Goal: Task Accomplishment & Management: Manage account settings

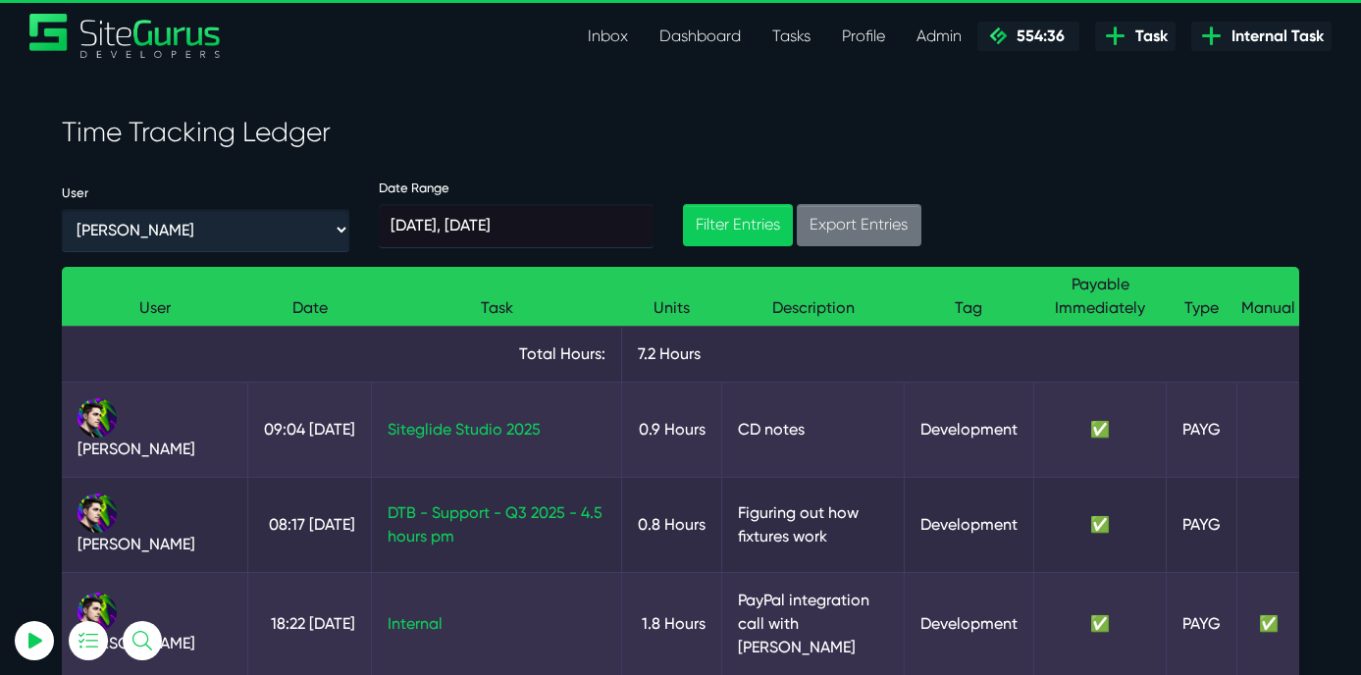
scroll to position [194, 0]
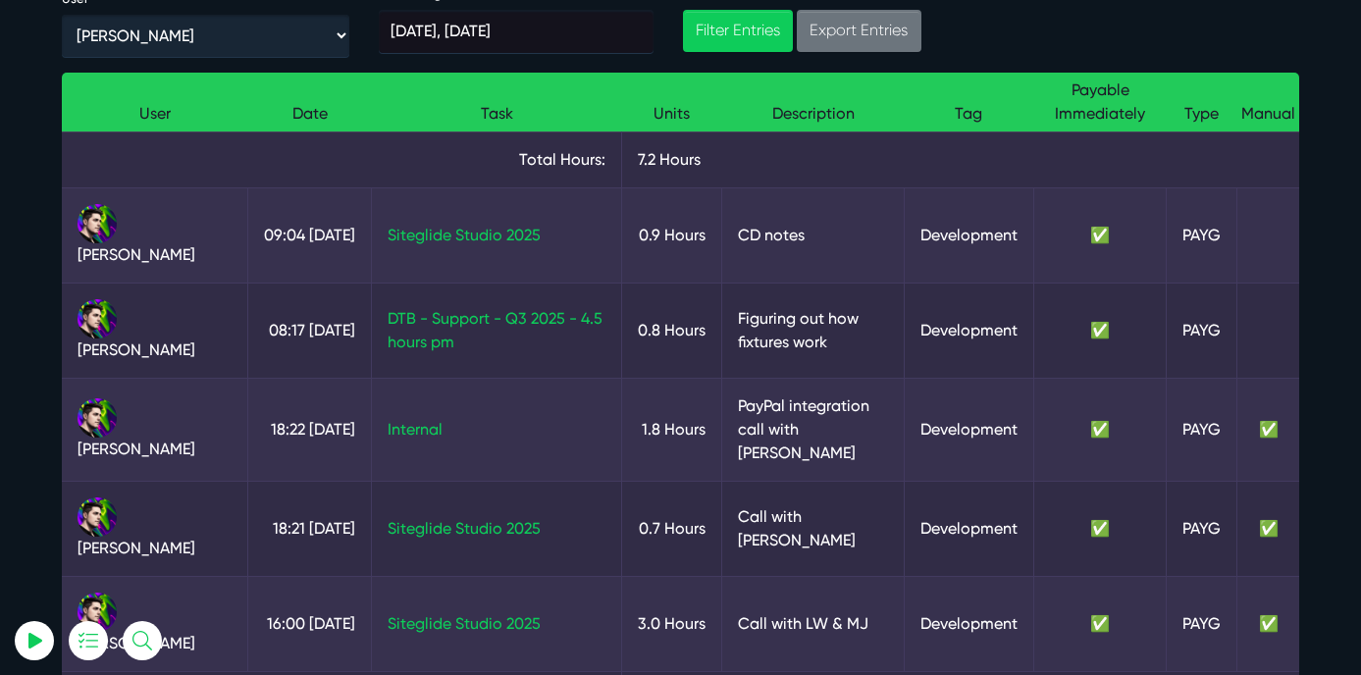
select select "0"
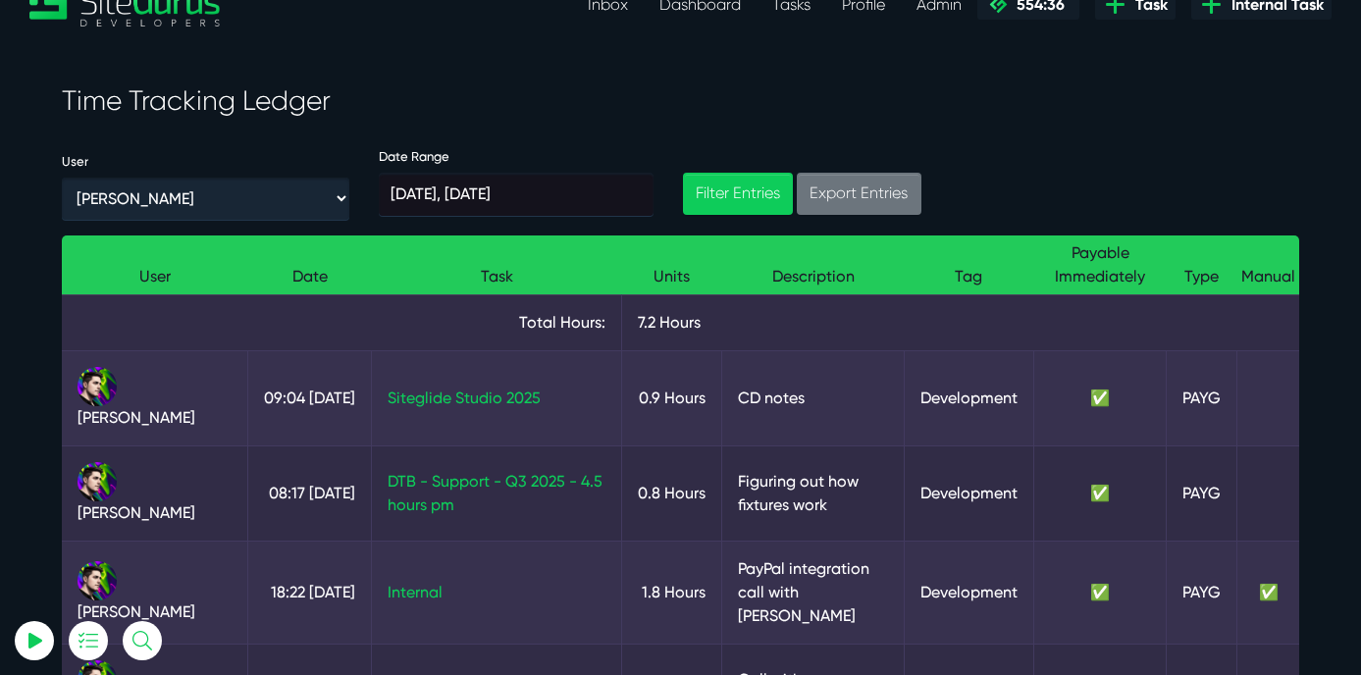
scroll to position [0, 0]
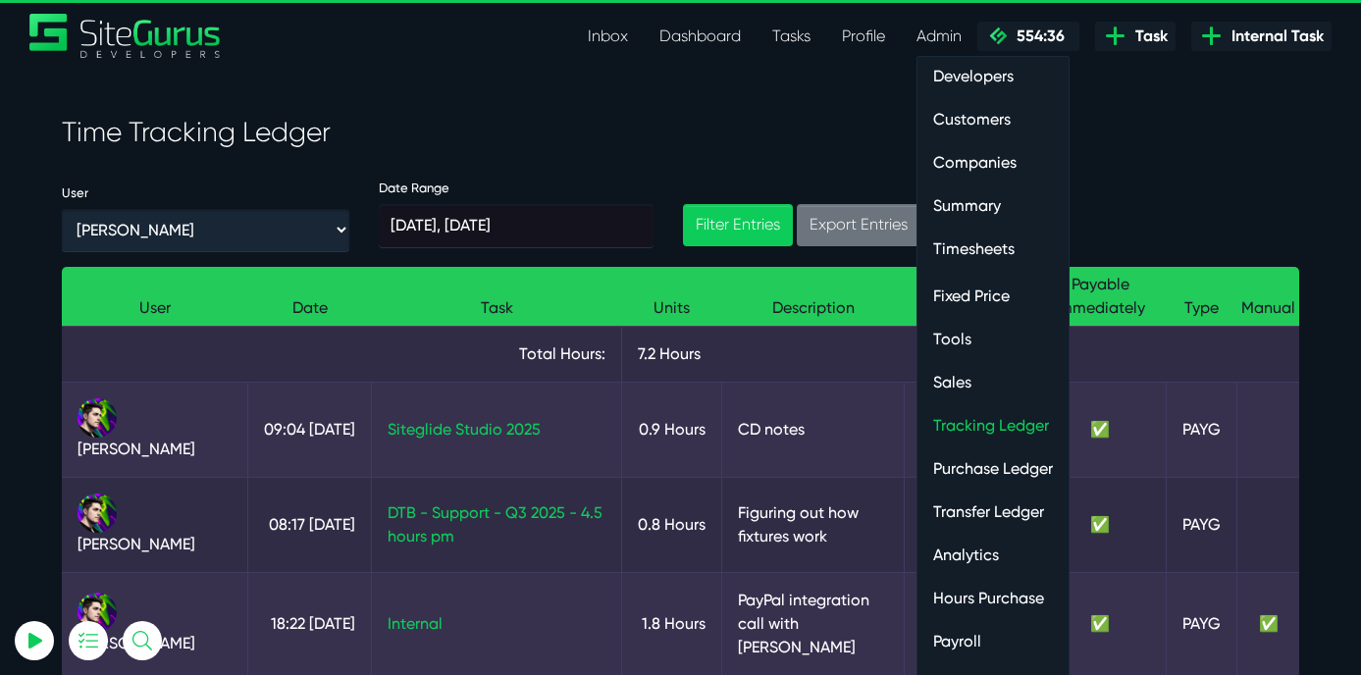
click at [934, 40] on link "Admin" at bounding box center [939, 36] width 77 height 39
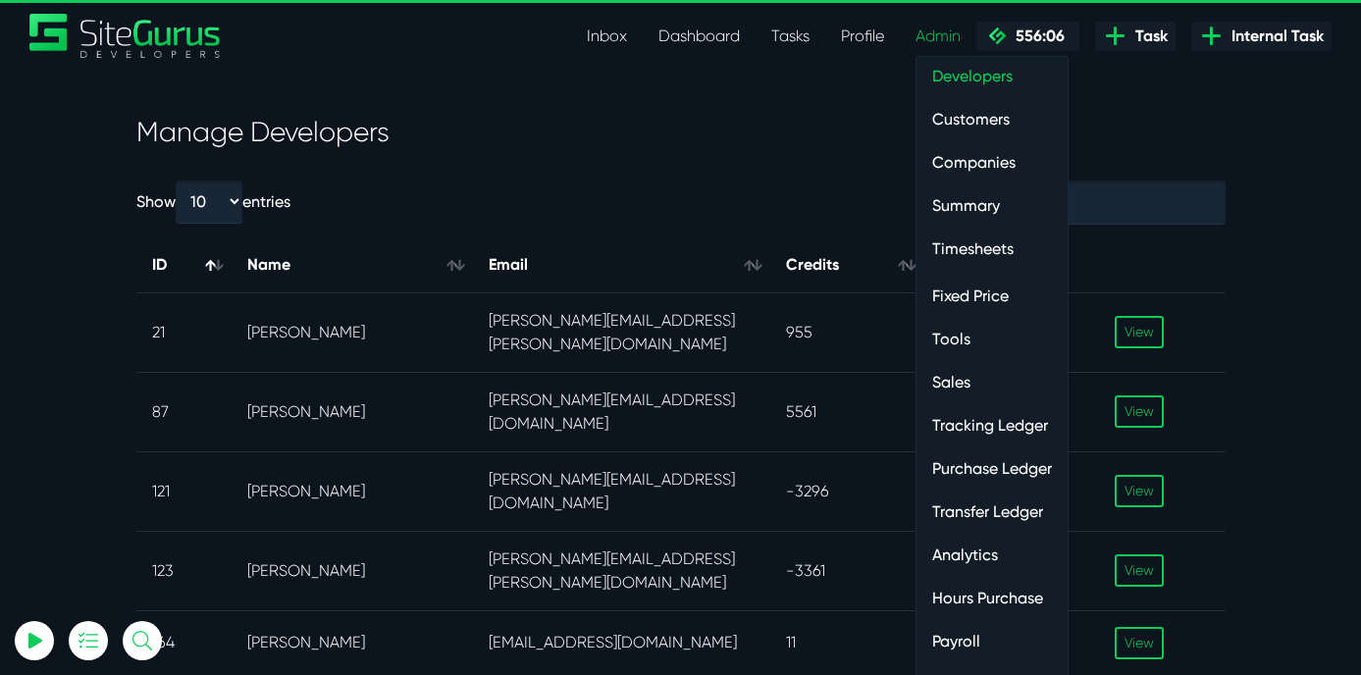
click at [967, 123] on link "Customers" at bounding box center [991, 119] width 151 height 39
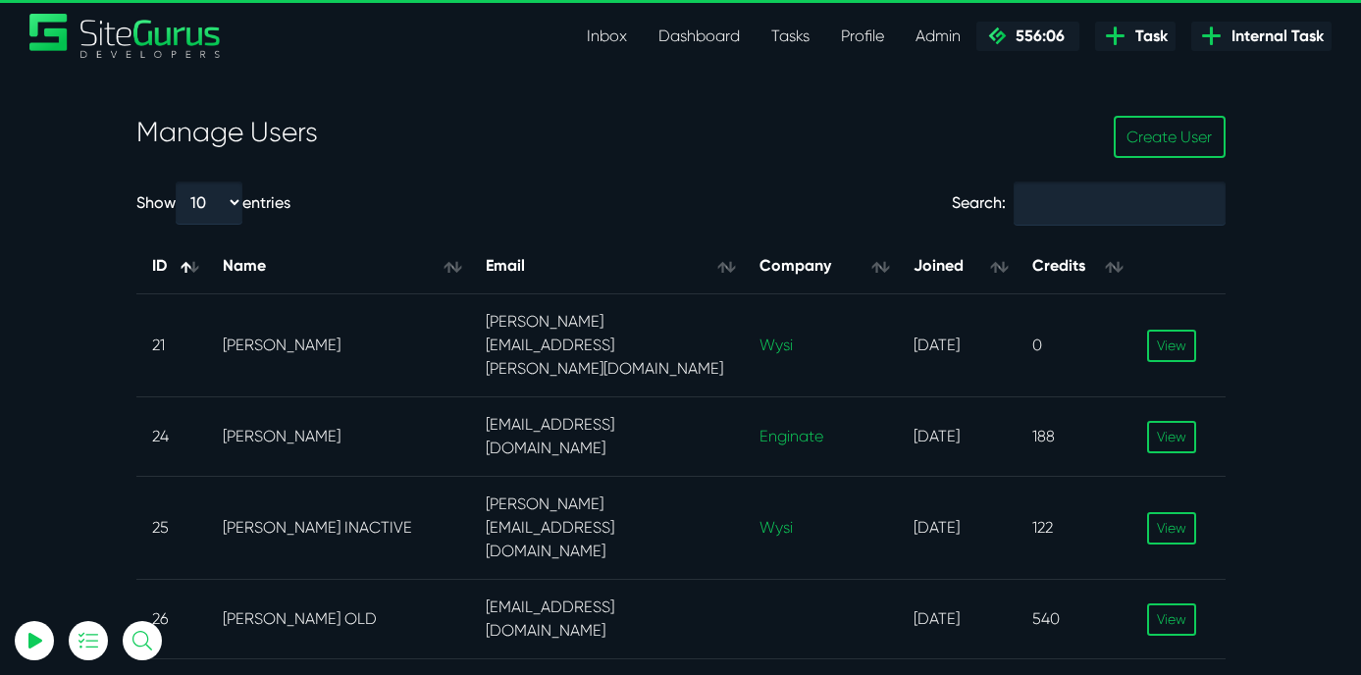
click at [254, 136] on h3 "Manage Users" at bounding box center [610, 132] width 949 height 33
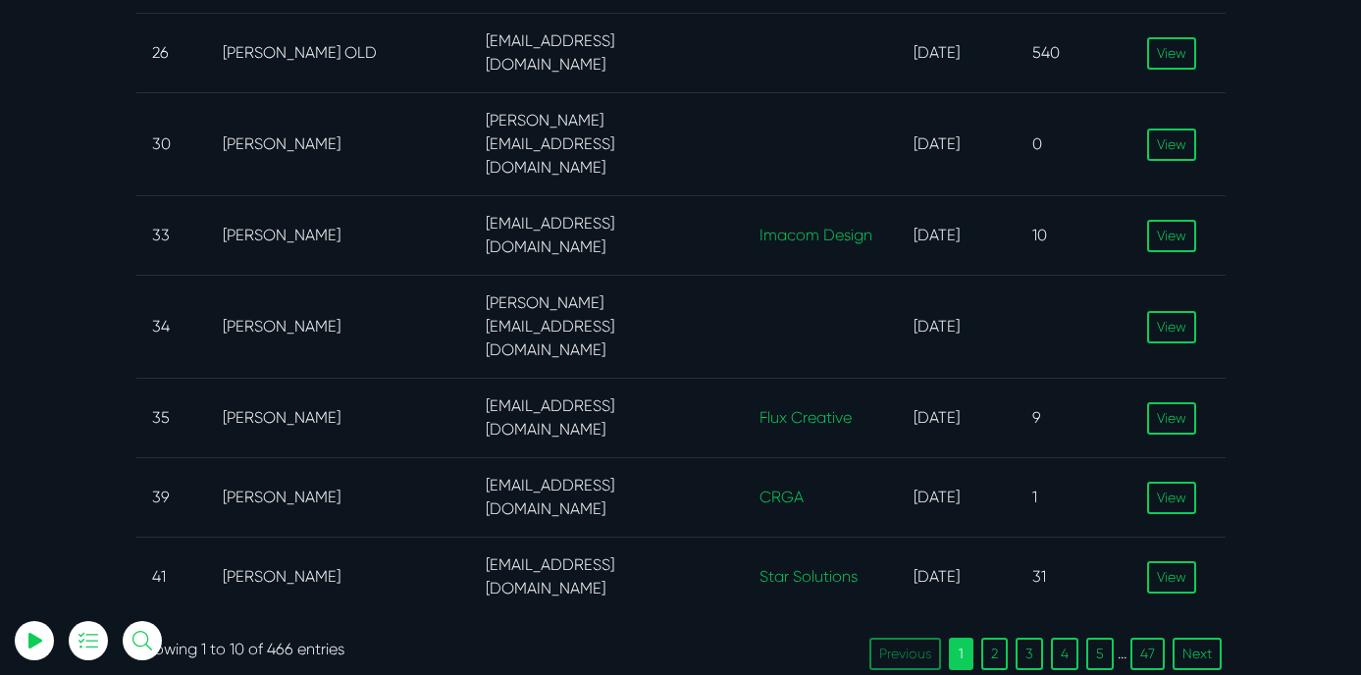
scroll to position [580, 0]
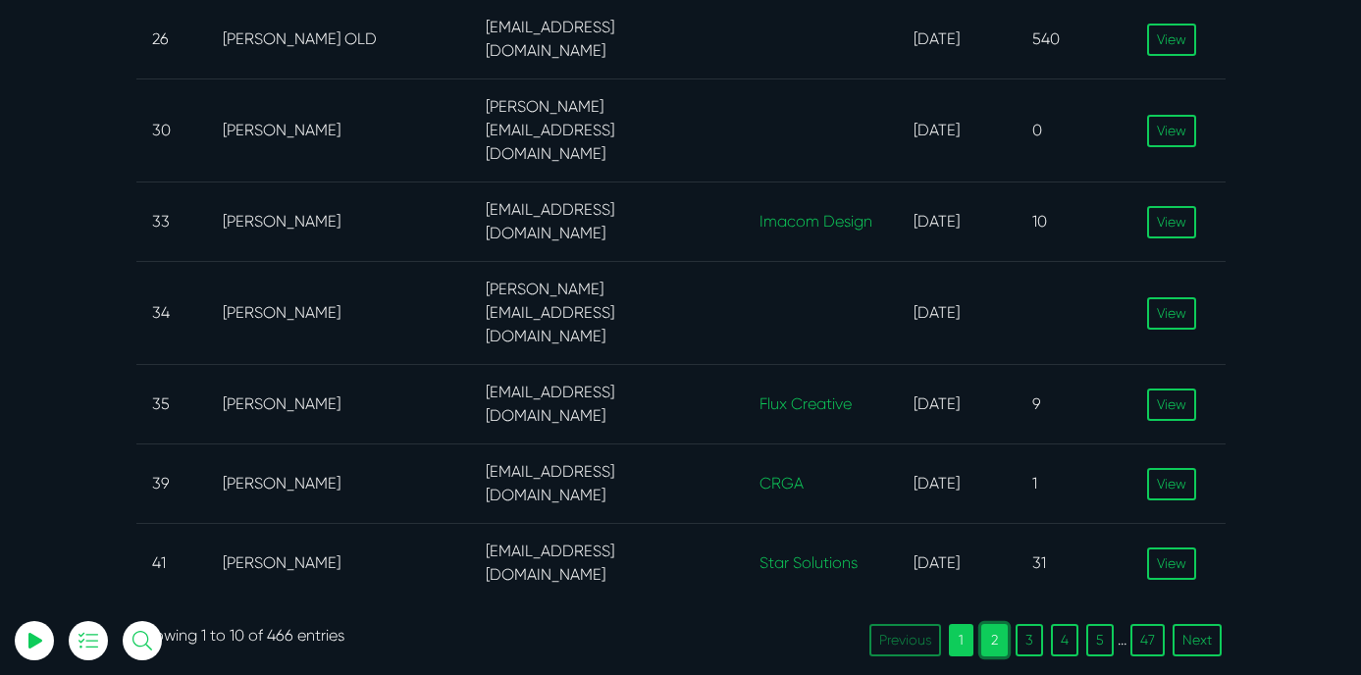
click at [994, 624] on link "2" at bounding box center [994, 640] width 26 height 32
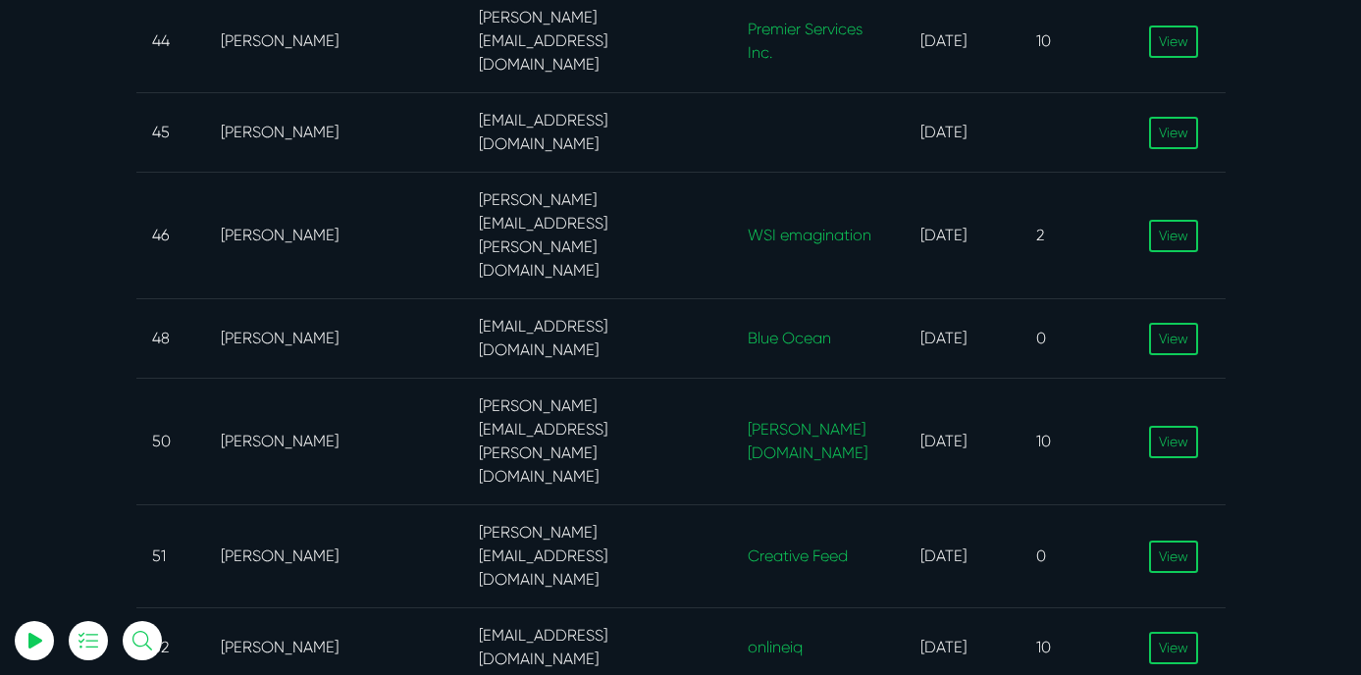
scroll to position [489, 0]
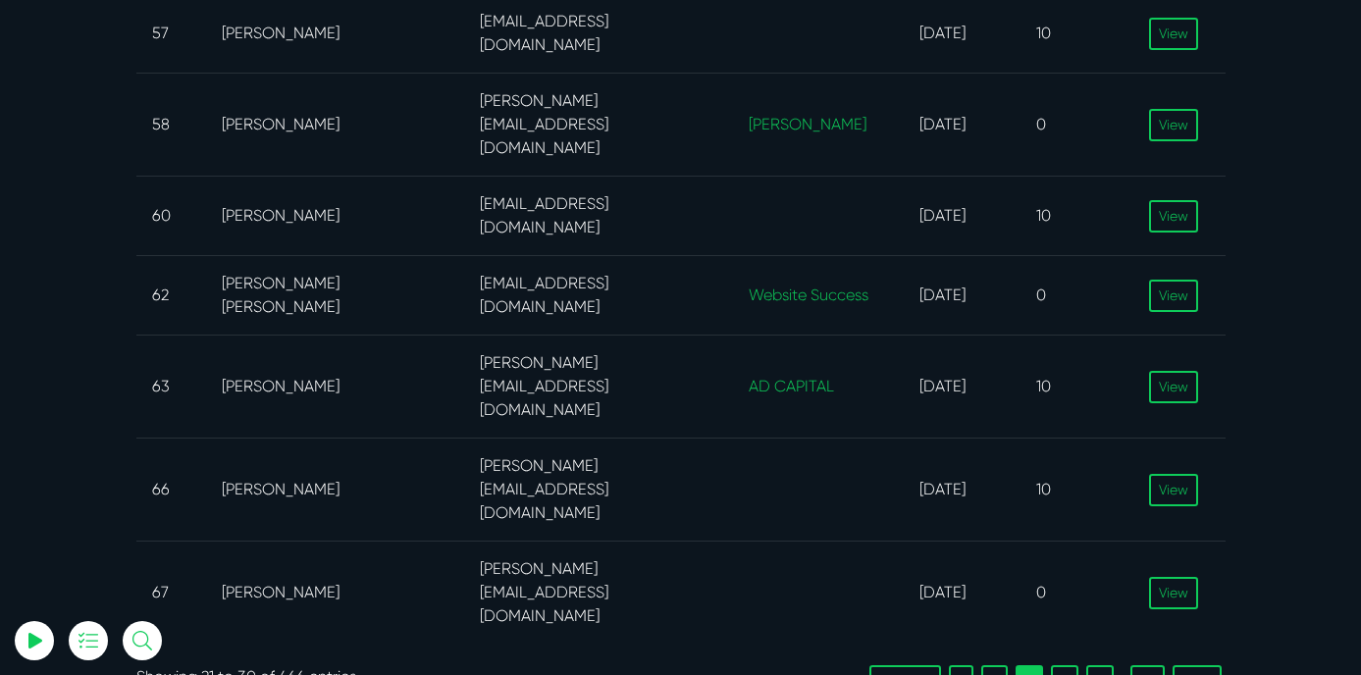
scroll to position [656, 0]
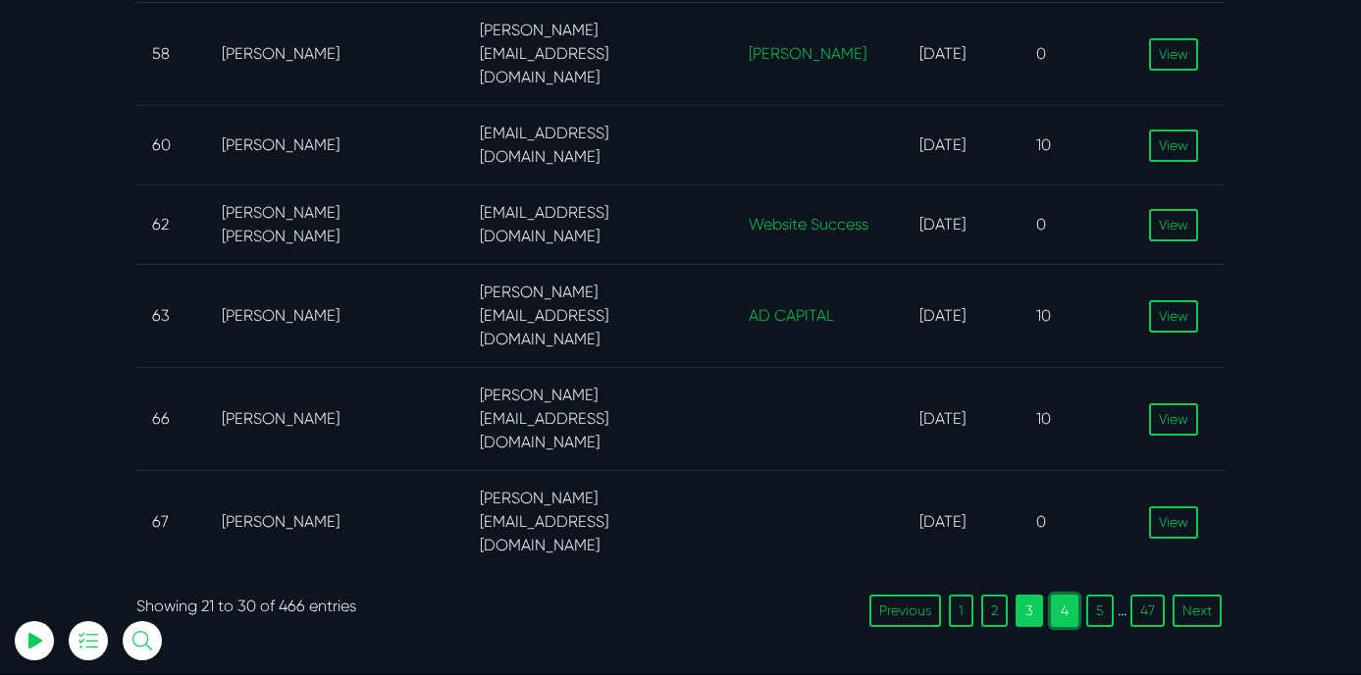
click at [1068, 594] on link "4" at bounding box center [1064, 610] width 27 height 32
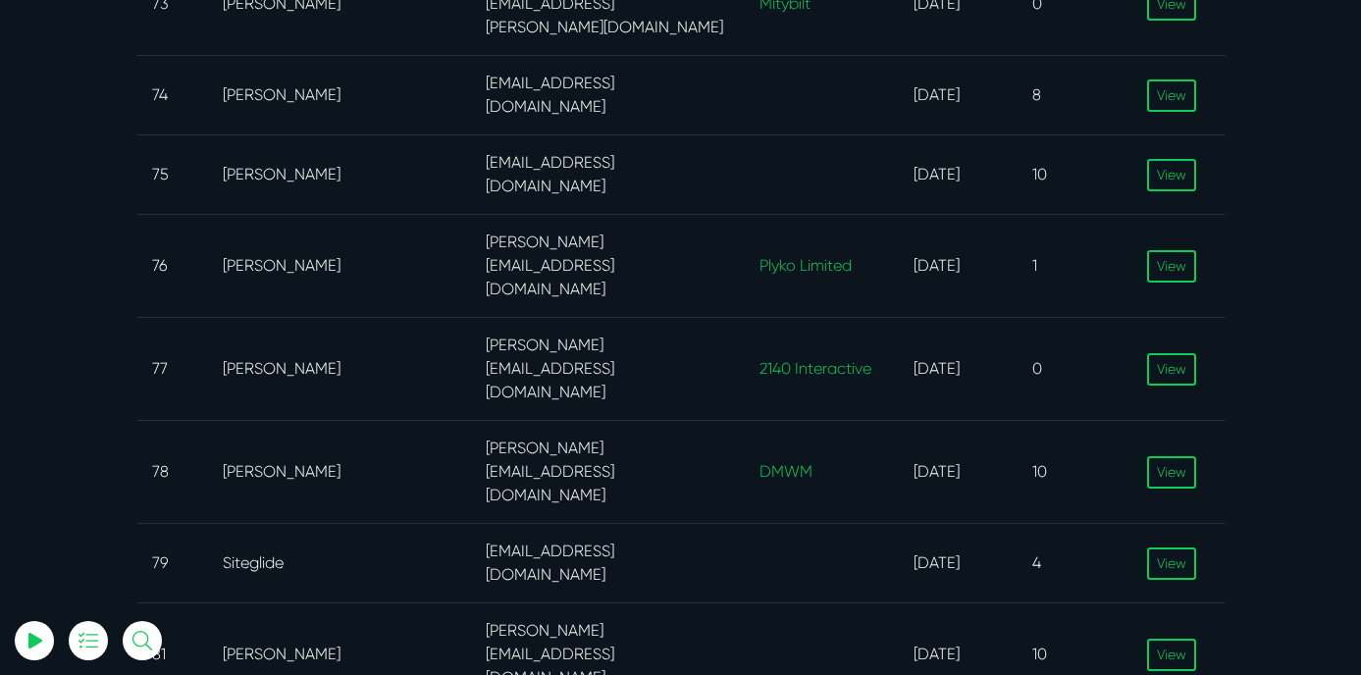
scroll to position [580, 0]
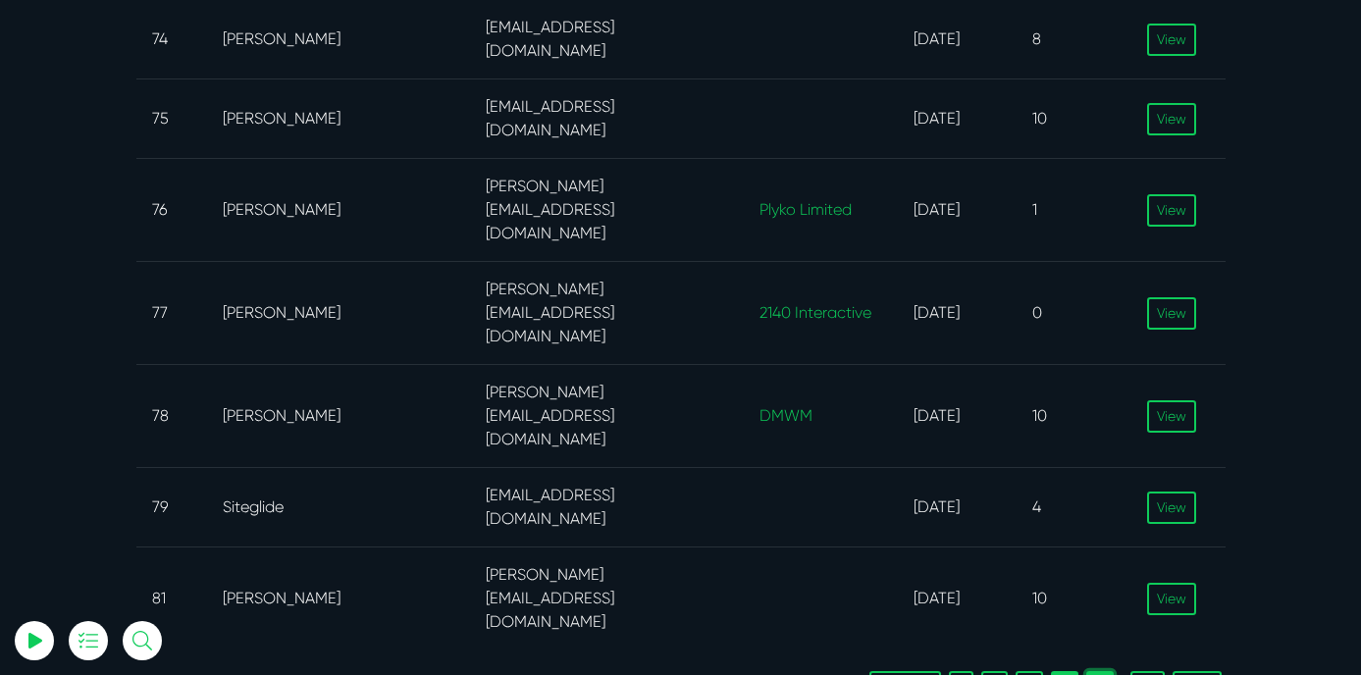
click at [1099, 671] on link "5" at bounding box center [1099, 687] width 27 height 32
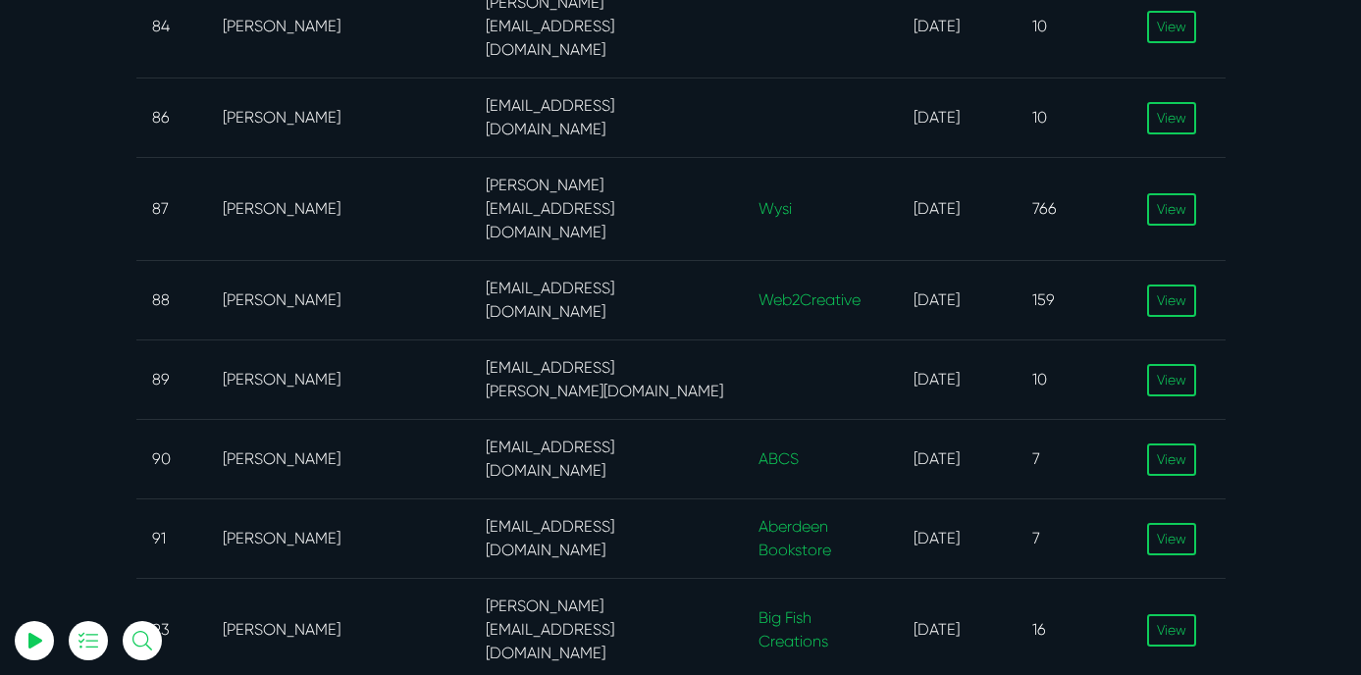
scroll to position [609, 0]
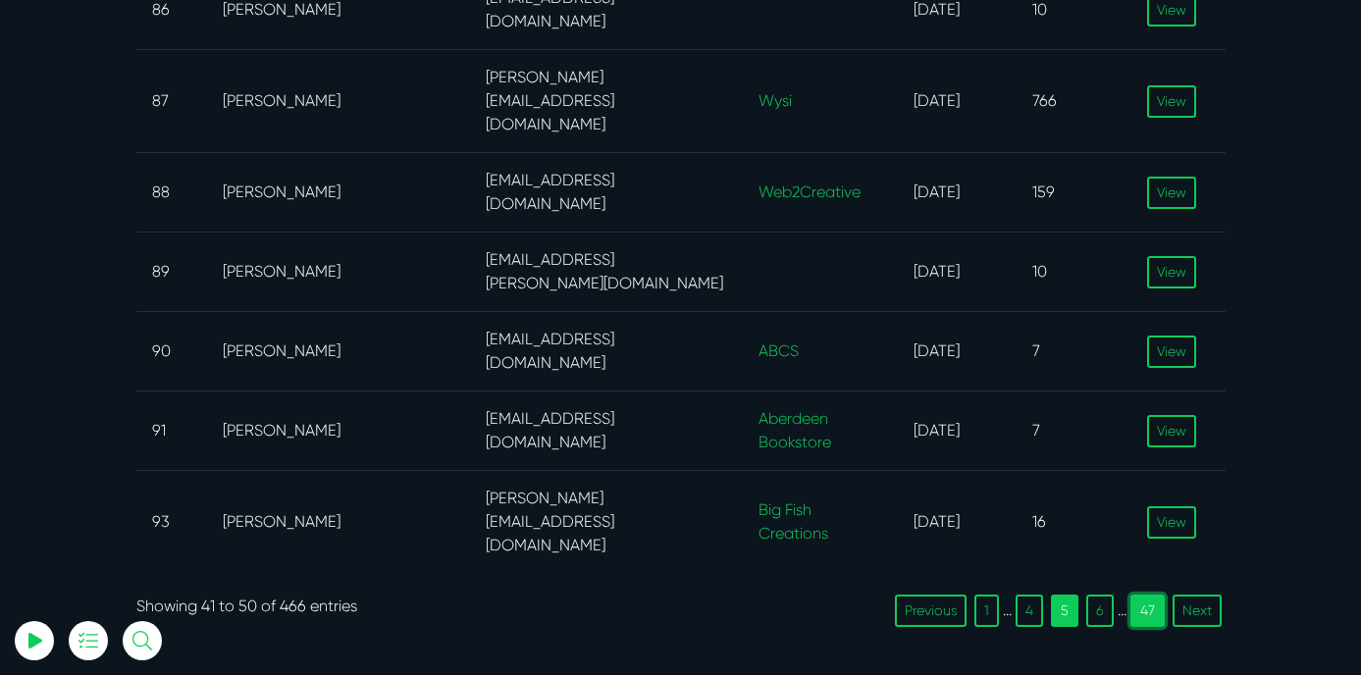
click at [1150, 594] on link "47" at bounding box center [1147, 610] width 34 height 32
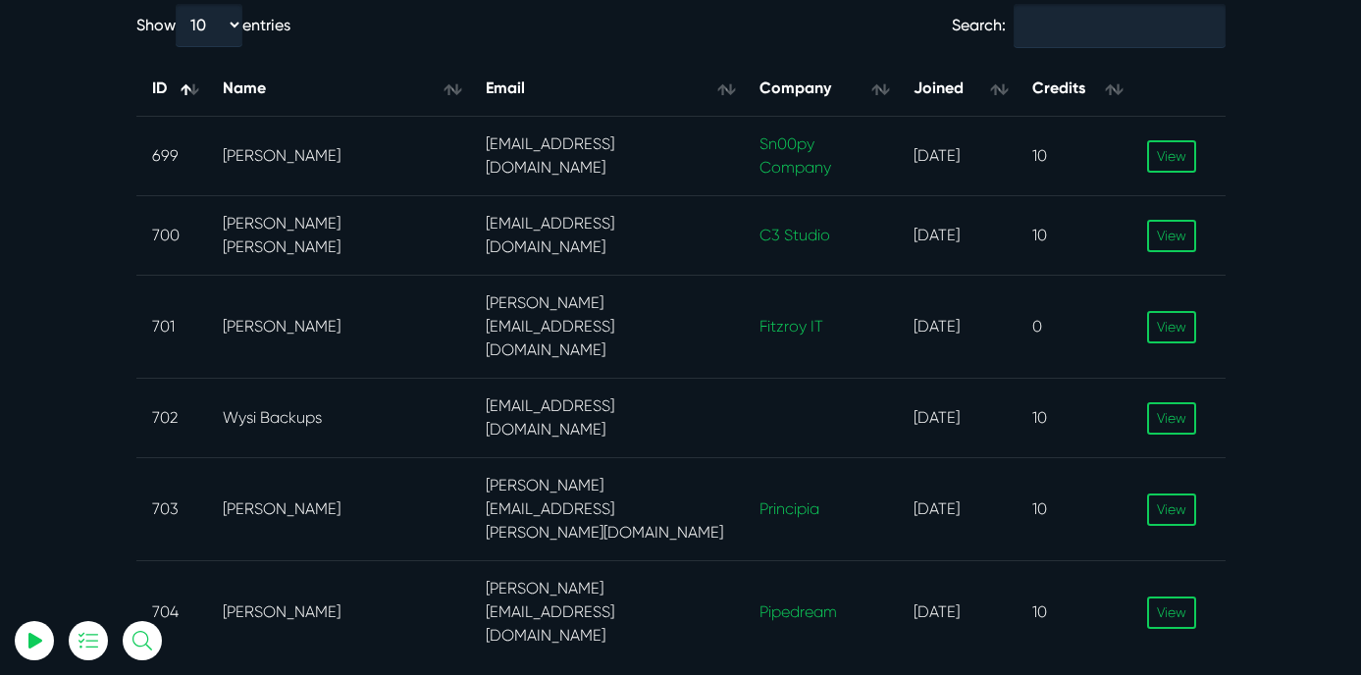
scroll to position [180, 0]
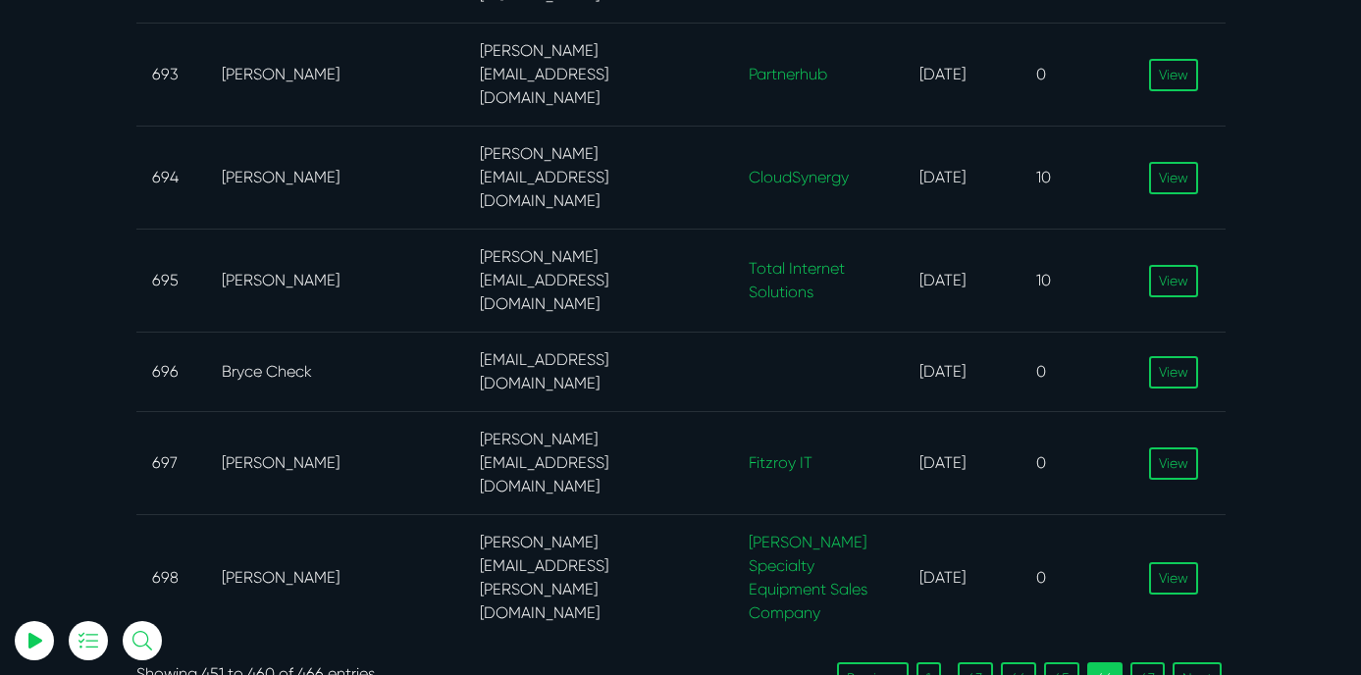
scroll to position [733, 0]
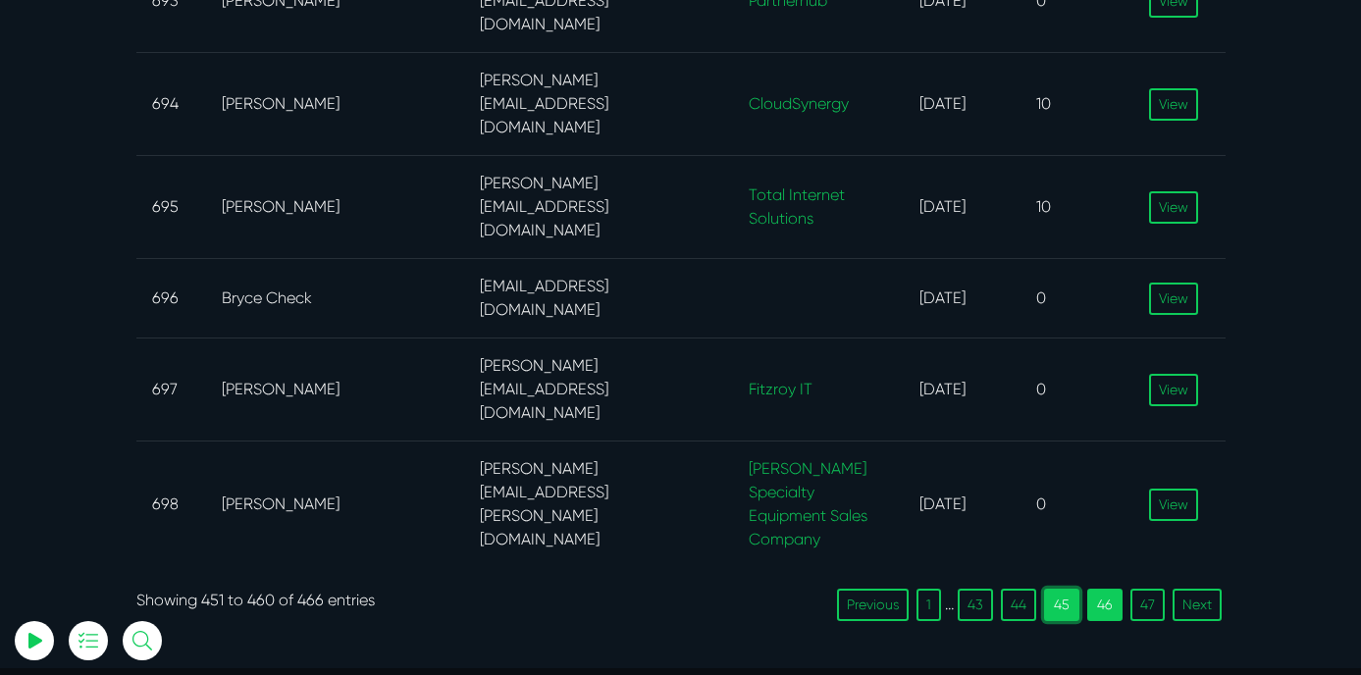
click at [1059, 589] on link "45" at bounding box center [1061, 605] width 35 height 32
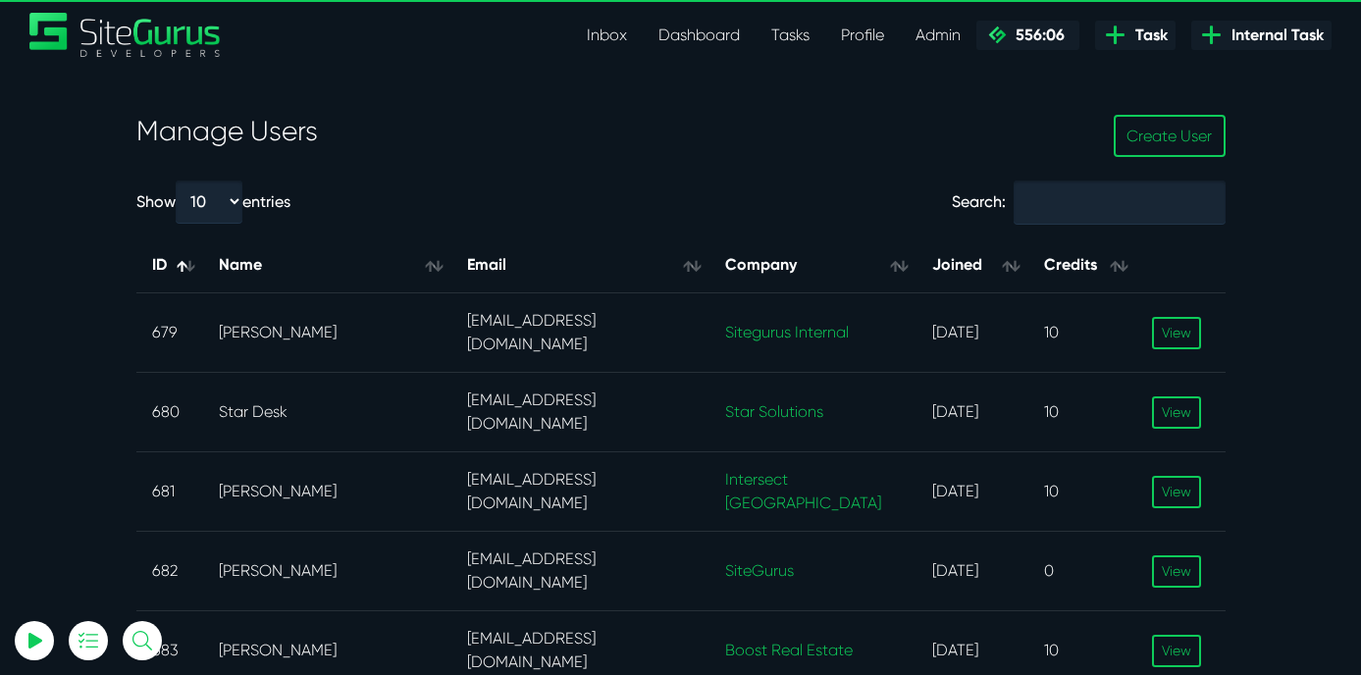
scroll to position [0, 0]
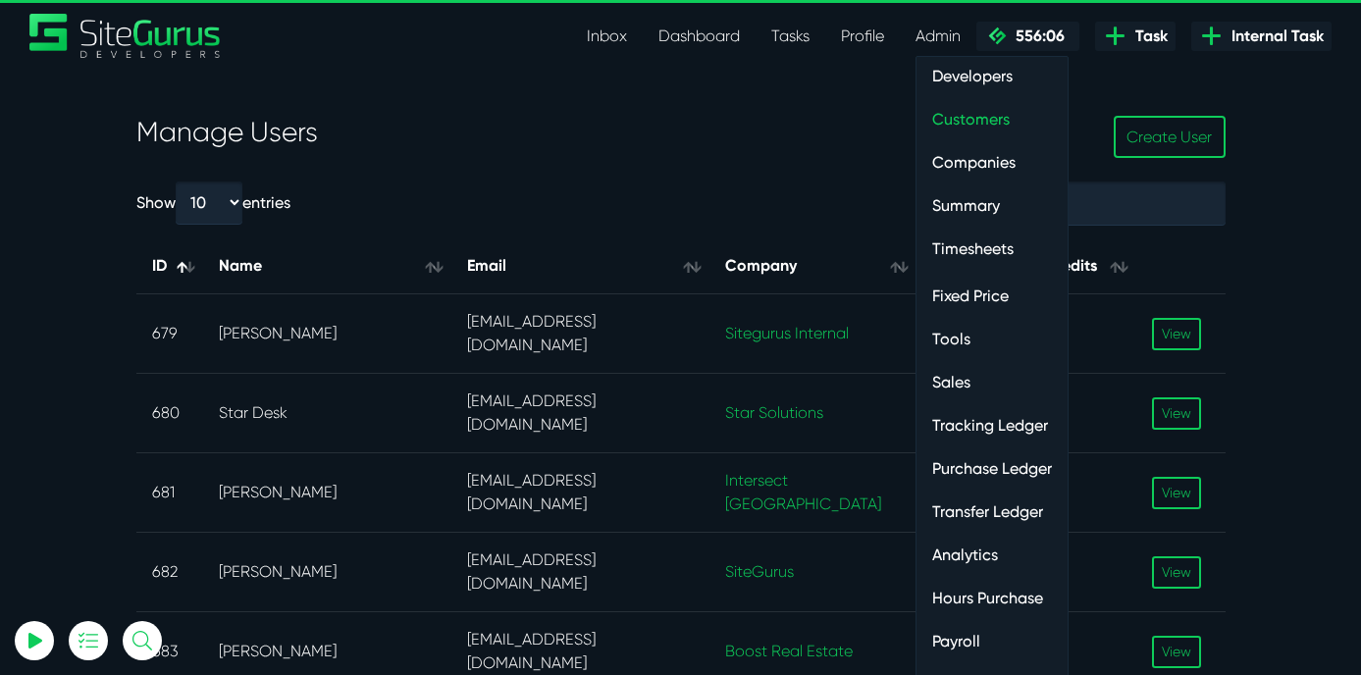
click at [973, 465] on link "Purchase Ledger" at bounding box center [991, 468] width 151 height 39
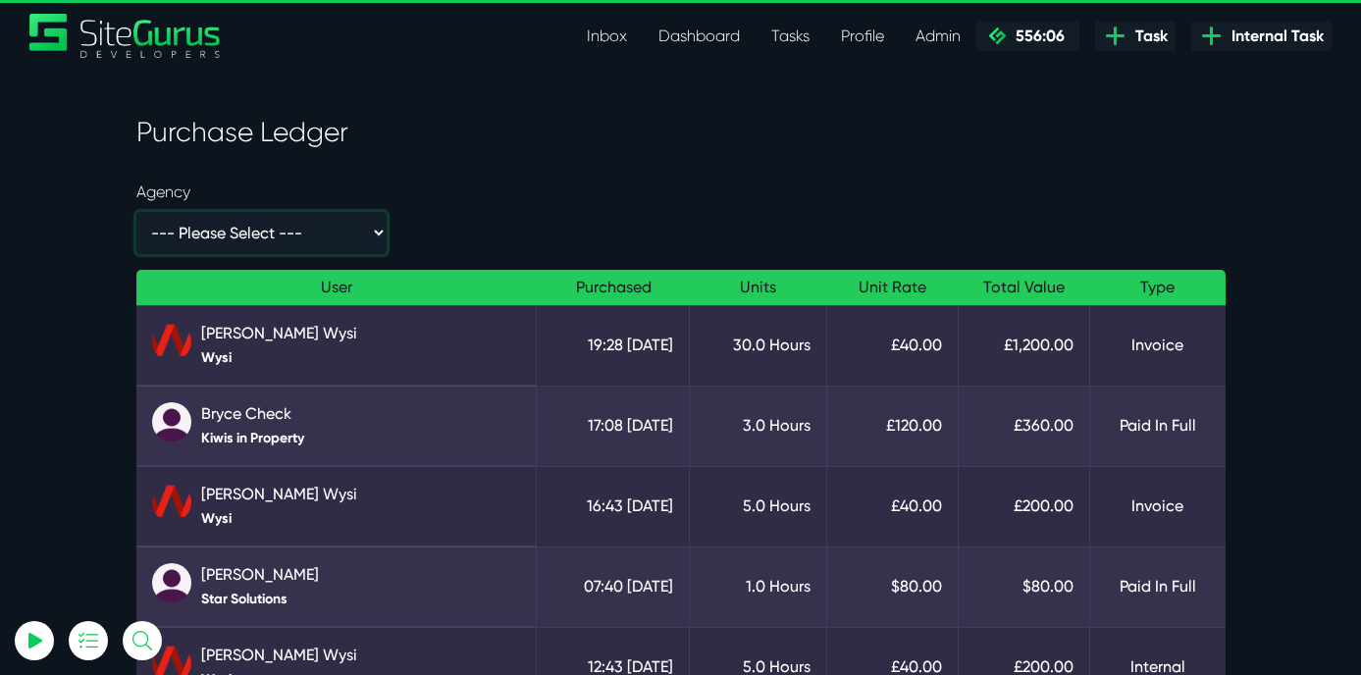
click at [289, 234] on select "--- Please Select --- - 1600 Systems Ltd 2140 Interactive 4MAT Data Solutions 8…" at bounding box center [261, 233] width 250 height 42
select select "/developer/admin/purchase-ledger?users=95&agency=44892"
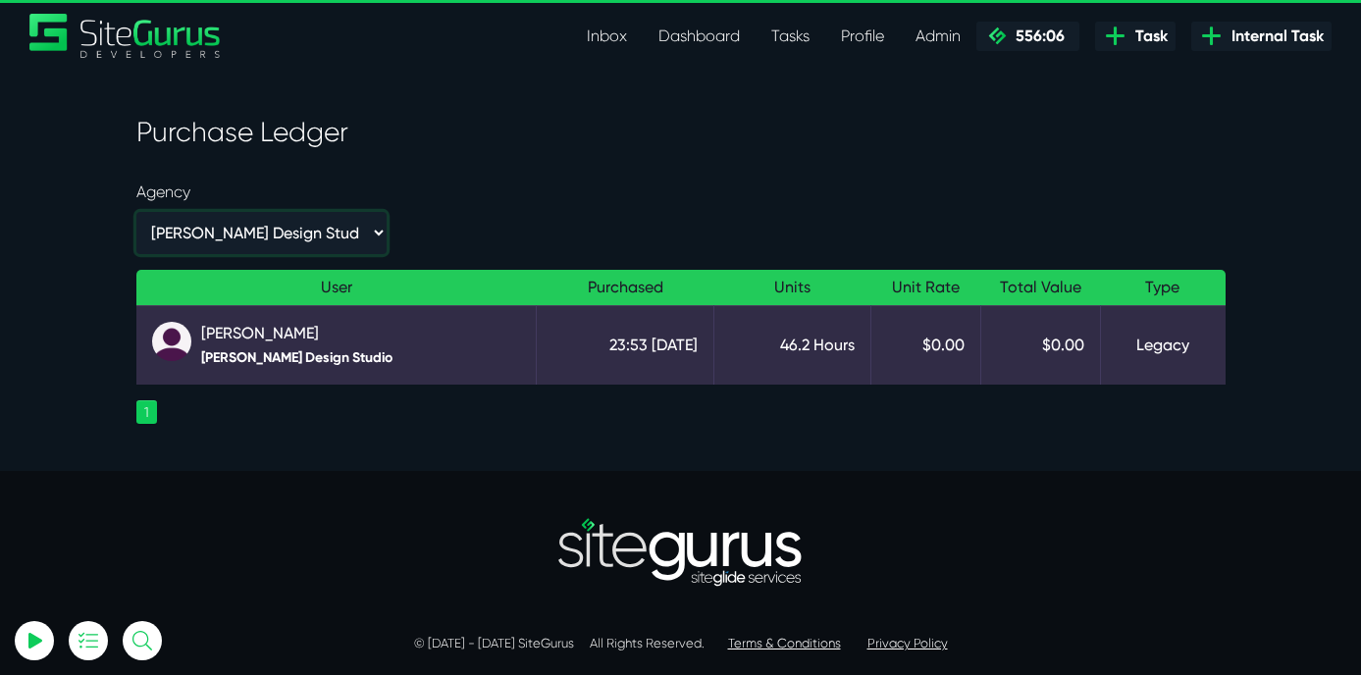
click at [377, 231] on select "--- Please Select --- - 1600 Systems Ltd 2140 Interactive 4MAT Data Solutions 8…" at bounding box center [261, 233] width 250 height 42
